Goal: Transaction & Acquisition: Purchase product/service

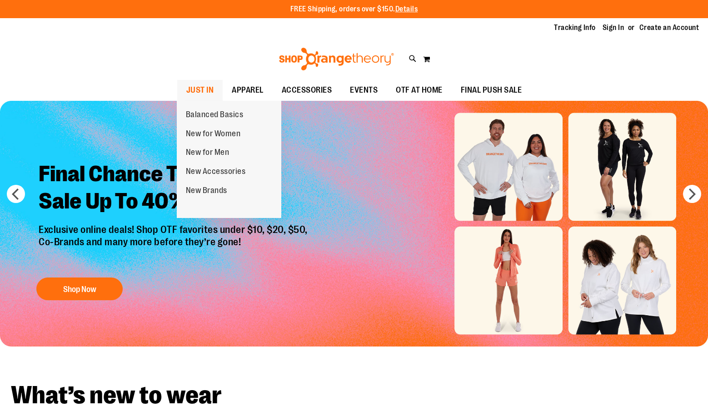
type input "**********"
click at [203, 89] on span "JUST IN" at bounding box center [200, 90] width 28 height 20
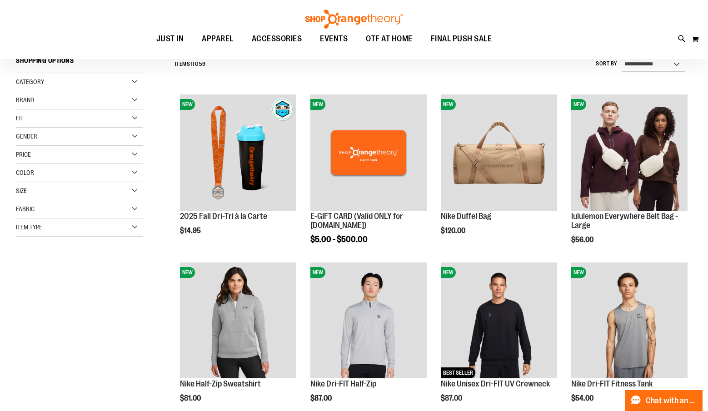
scroll to position [136, 0]
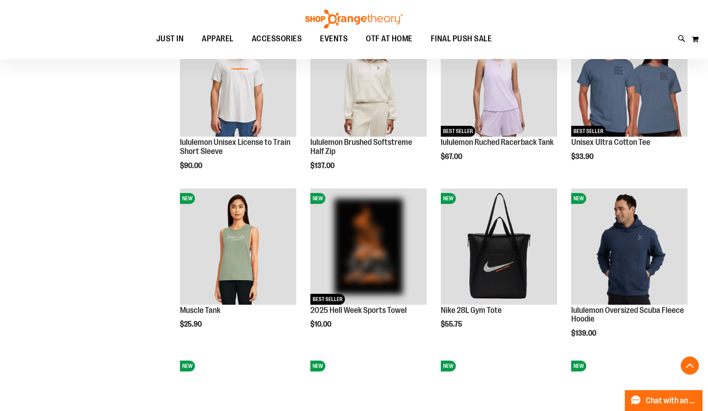
scroll to position [681, 0]
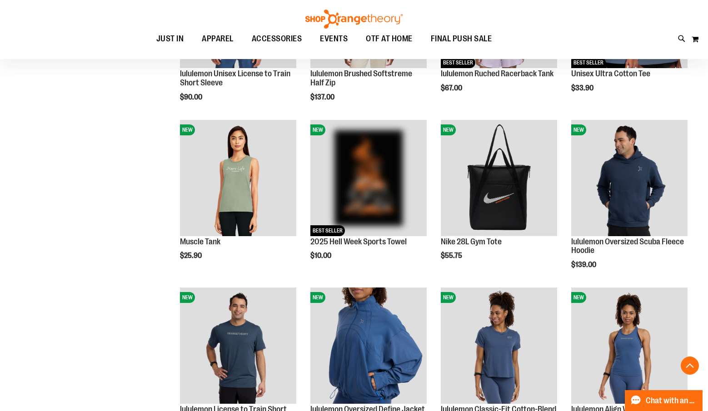
scroll to position [726, 0]
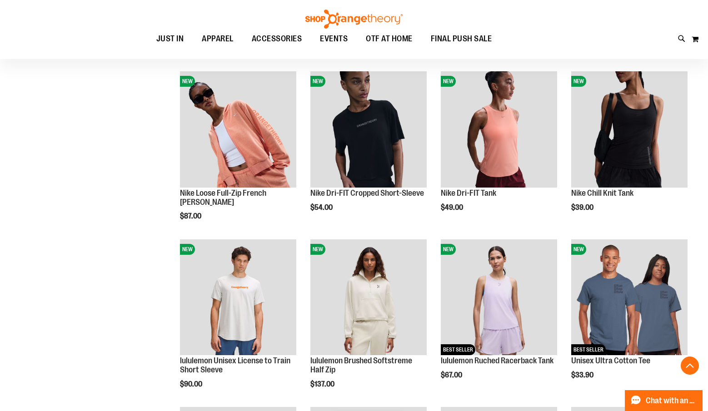
scroll to position [363, 0]
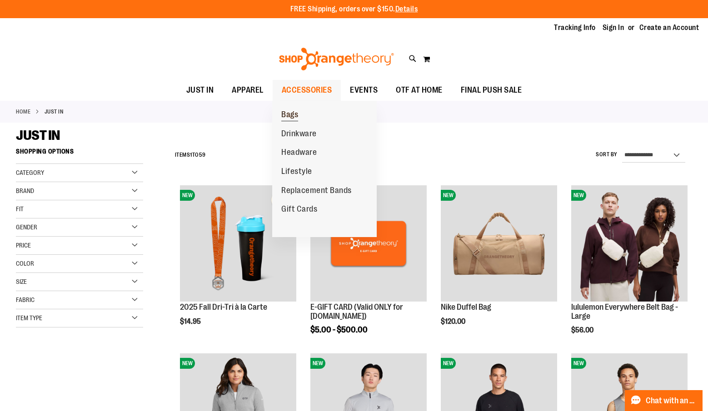
type input "**********"
click at [292, 114] on span "Bags" at bounding box center [289, 115] width 17 height 11
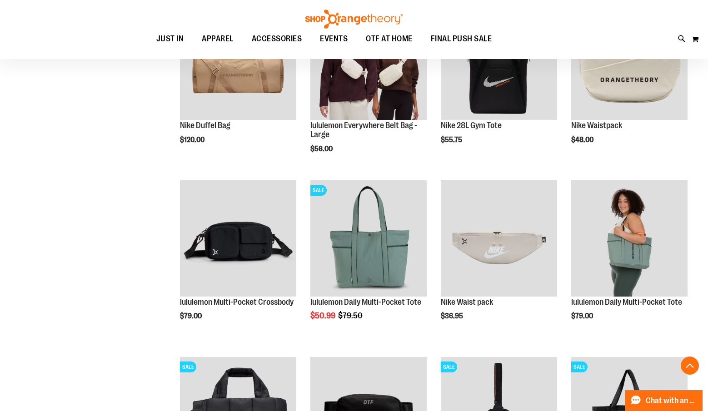
scroll to position [227, 0]
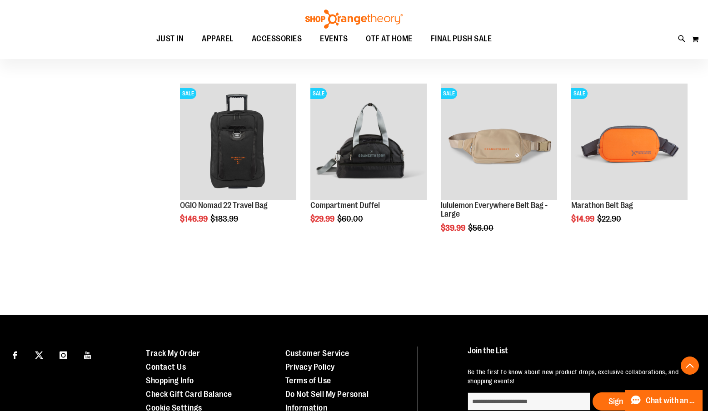
scroll to position [635, 0]
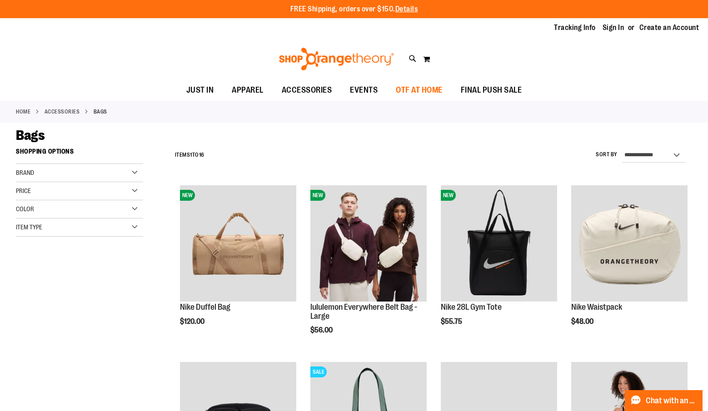
type input "**********"
click at [413, 86] on span "OTF AT HOME" at bounding box center [419, 90] width 47 height 20
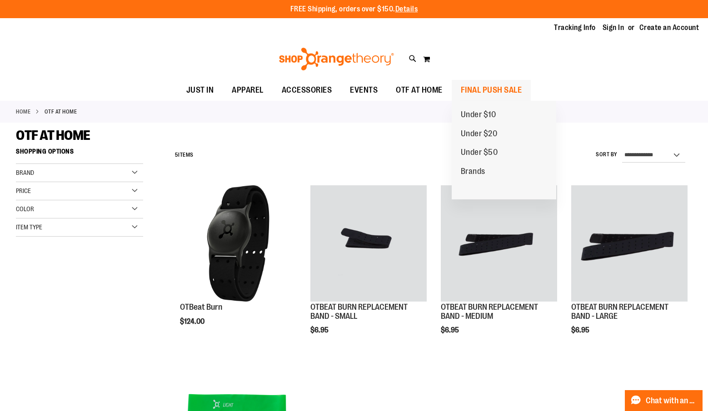
type input "**********"
click at [484, 89] on span "FINAL PUSH SALE" at bounding box center [490, 90] width 61 height 20
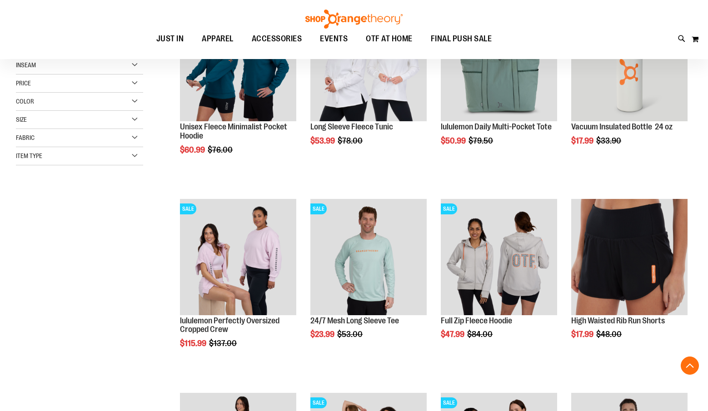
scroll to position [181, 0]
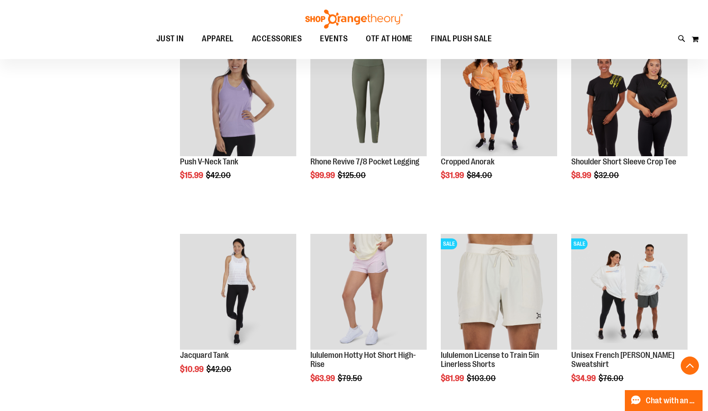
scroll to position [772, 0]
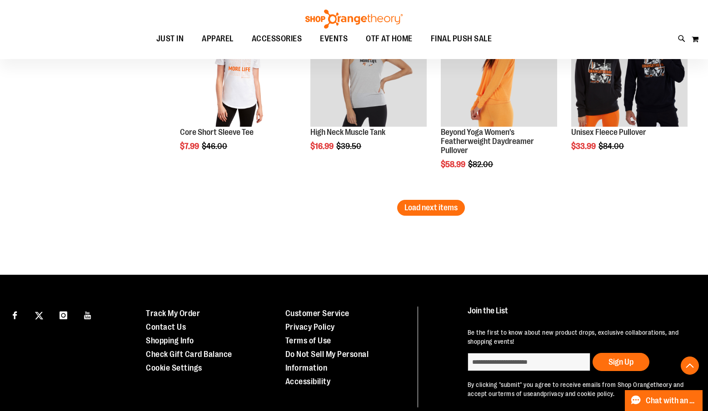
scroll to position [1725, 0]
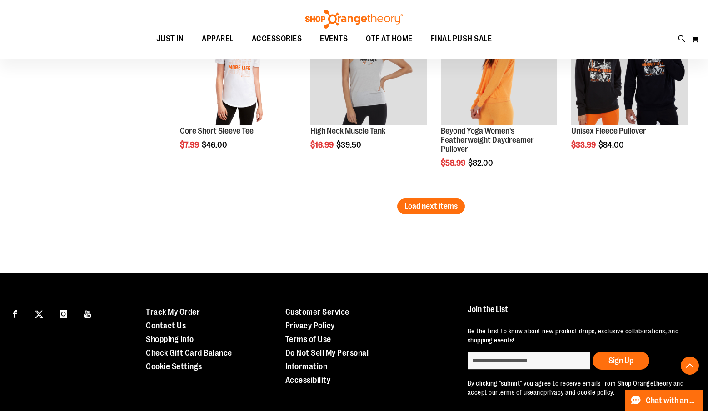
type input "**********"
click at [429, 208] on span "Load next items" at bounding box center [430, 206] width 53 height 9
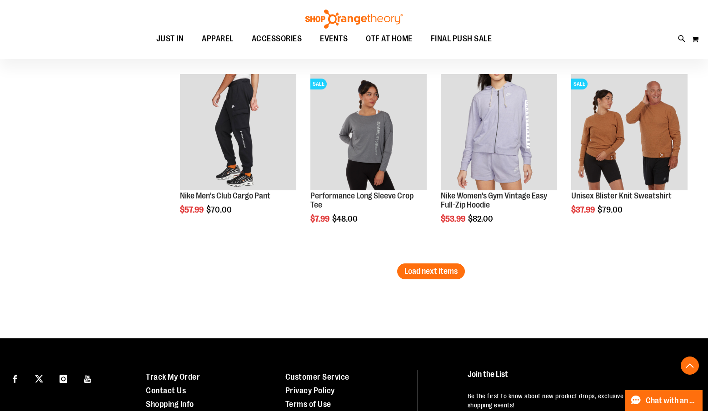
scroll to position [2270, 0]
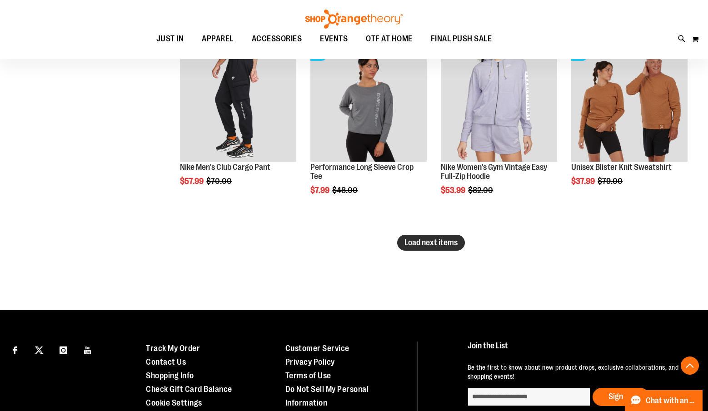
click at [436, 246] on span "Load next items" at bounding box center [430, 242] width 53 height 9
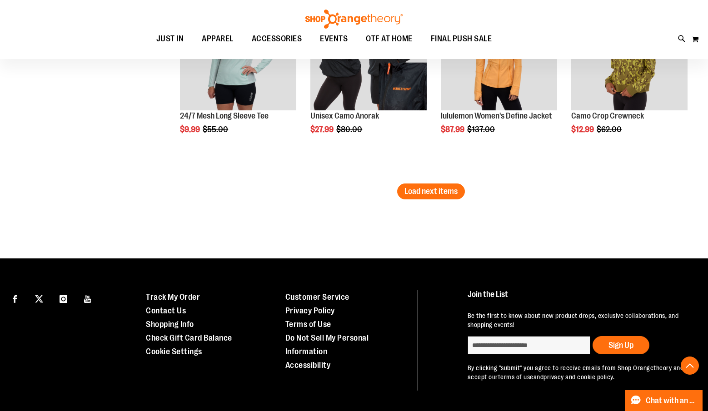
scroll to position [2906, 0]
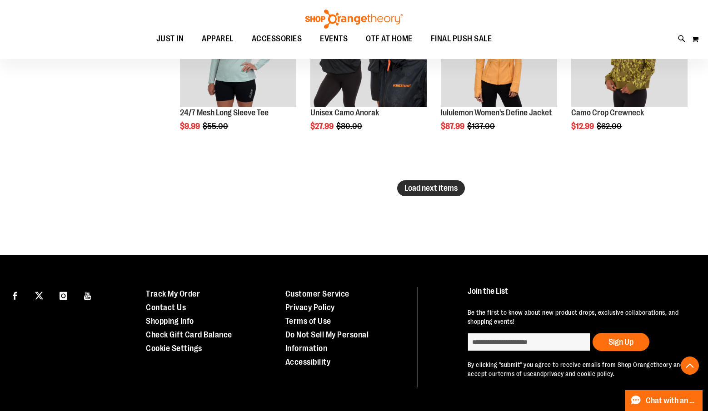
click at [419, 189] on span "Load next items" at bounding box center [430, 187] width 53 height 9
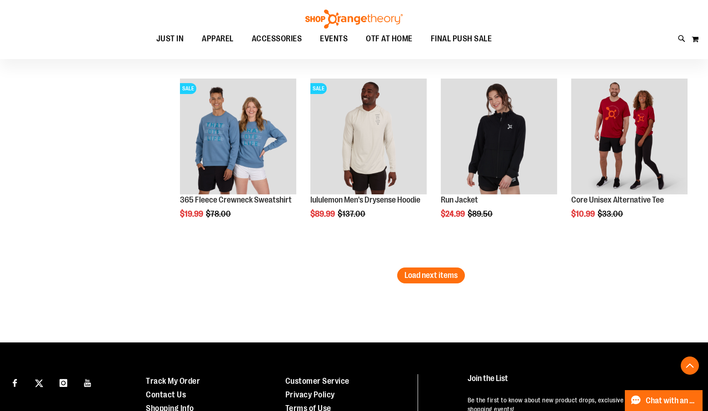
scroll to position [3405, 0]
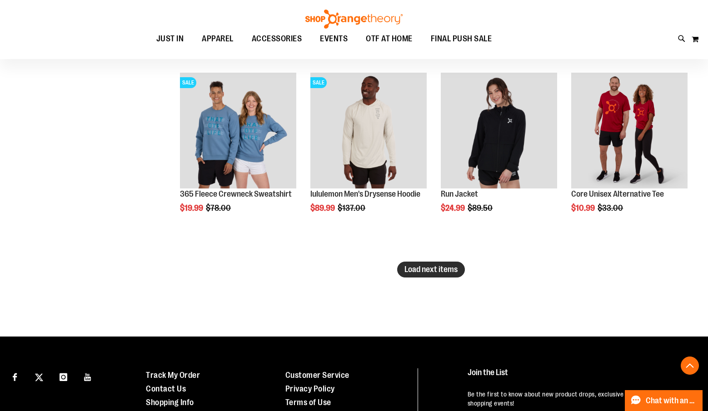
click at [430, 266] on span "Load next items" at bounding box center [430, 269] width 53 height 9
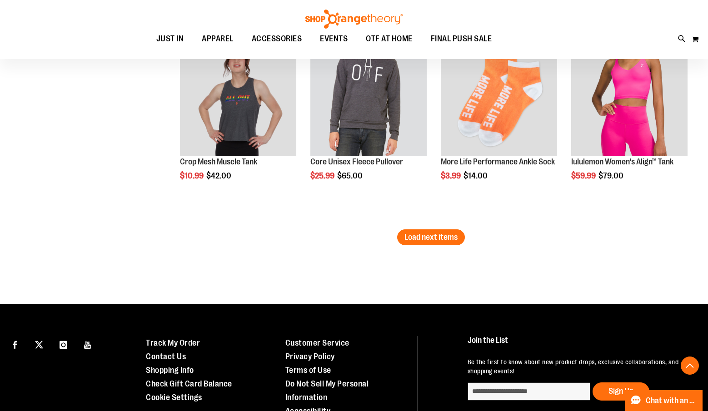
scroll to position [4041, 0]
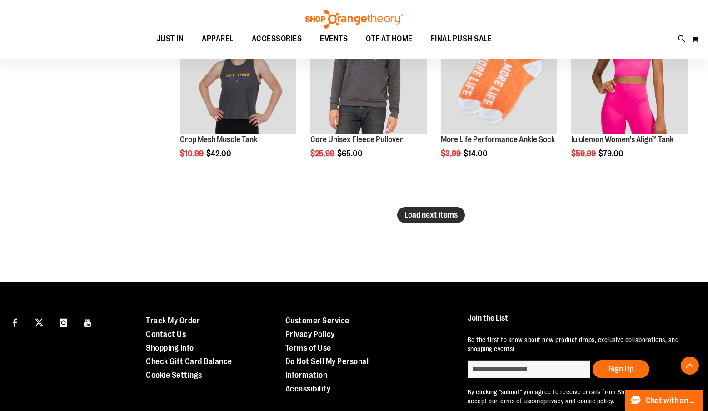
click at [416, 219] on button "Load next items" at bounding box center [431, 215] width 68 height 16
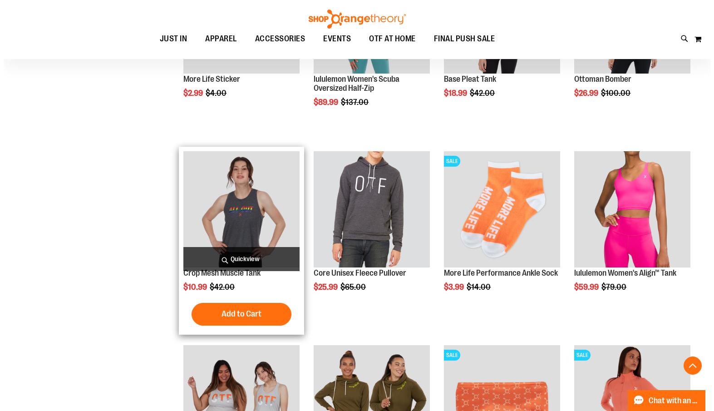
scroll to position [3905, 0]
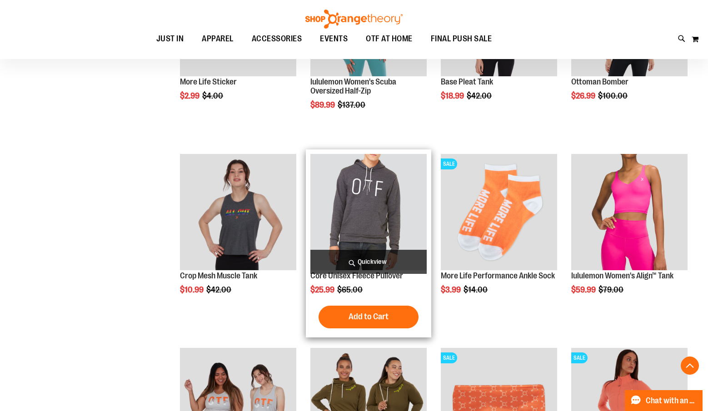
click at [371, 257] on span "Quickview" at bounding box center [368, 262] width 116 height 24
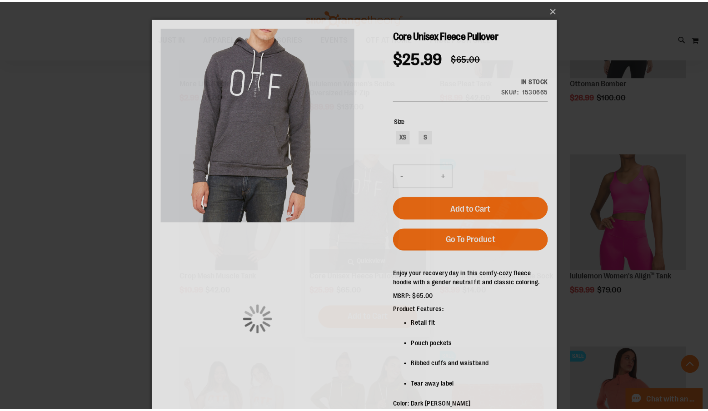
scroll to position [0, 0]
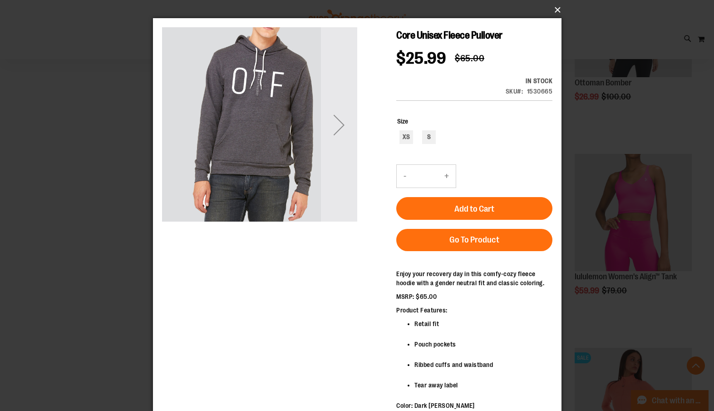
click at [555, 12] on button "×" at bounding box center [360, 10] width 409 height 20
